Goal: Information Seeking & Learning: Stay updated

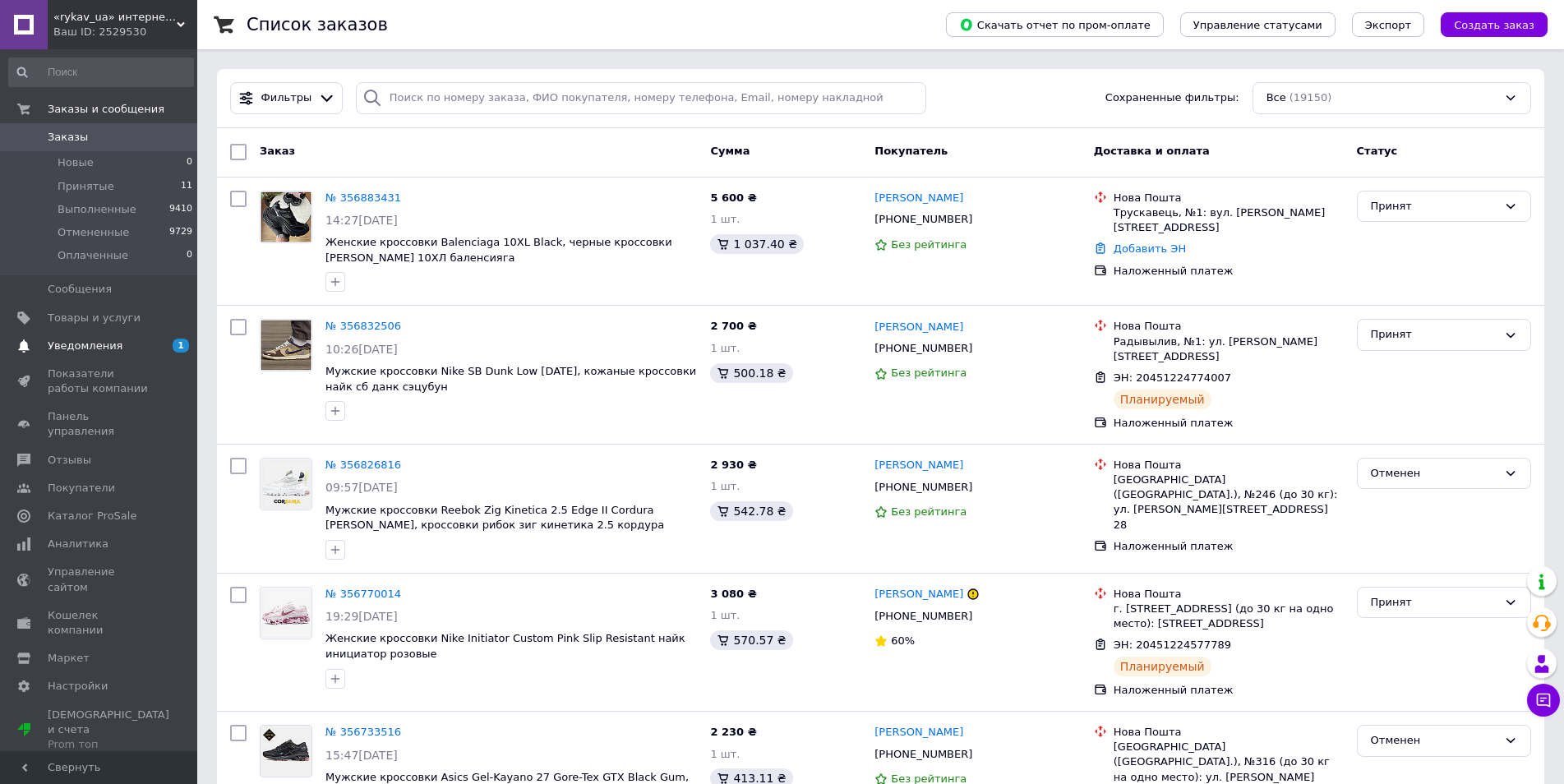
click at [131, 340] on span "Уведомления" at bounding box center [100, 346] width 104 height 15
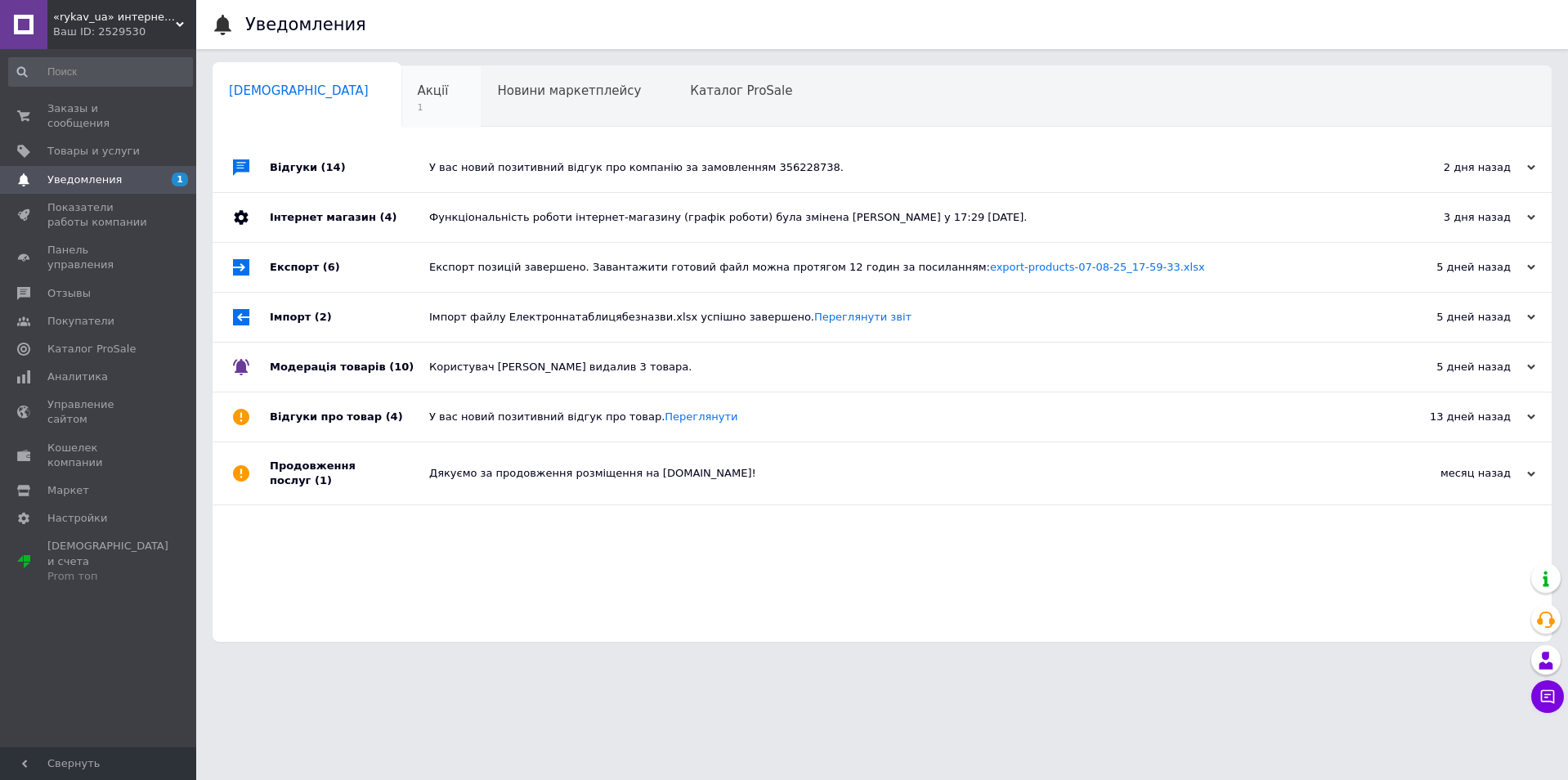
click at [418, 108] on span "1" at bounding box center [433, 107] width 31 height 12
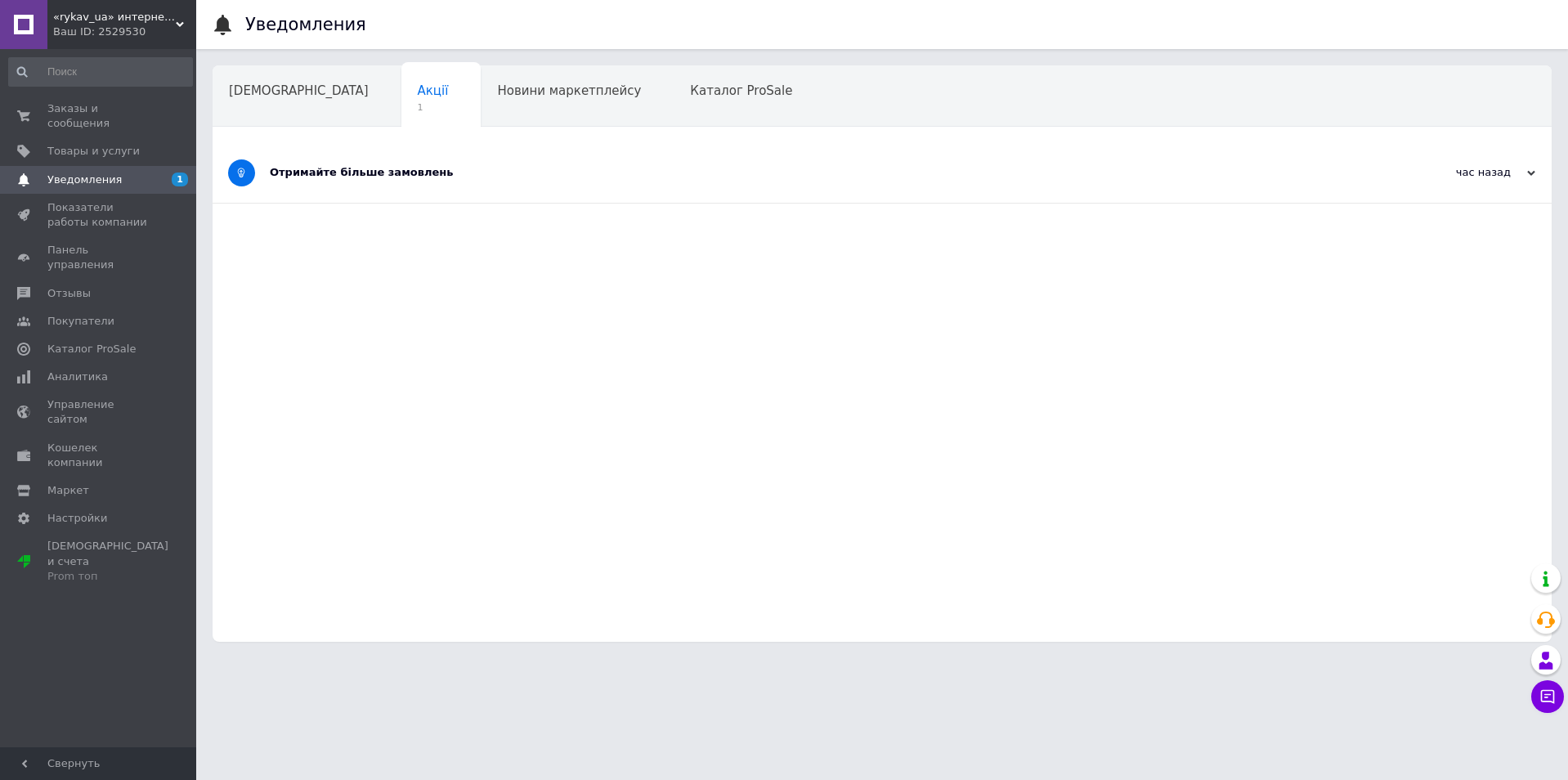
click at [382, 165] on div "Отримайте більше замовлень" at bounding box center [821, 173] width 1102 height 15
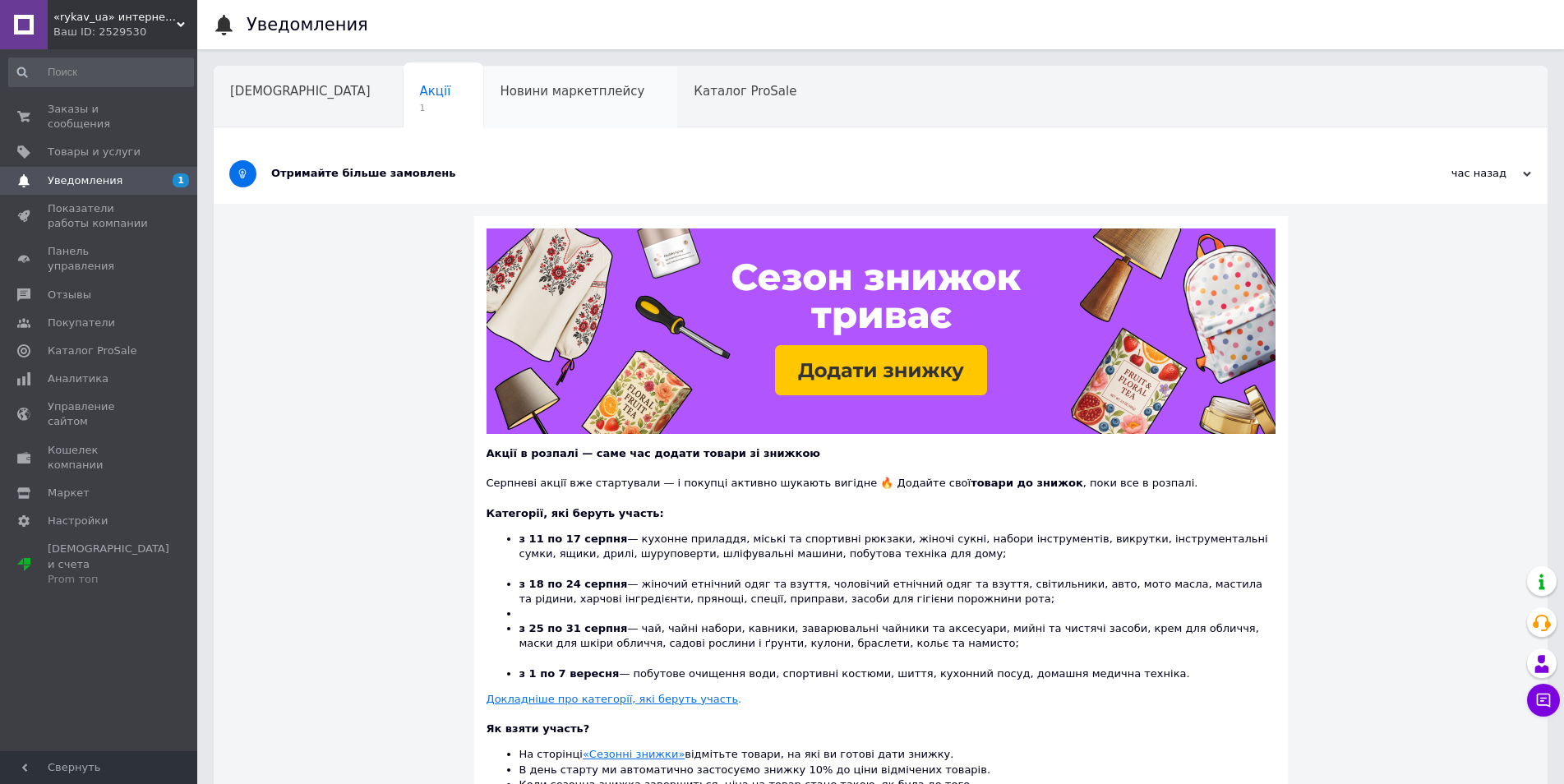
click at [483, 102] on div "Новини маркетплейсу" at bounding box center [580, 98] width 193 height 63
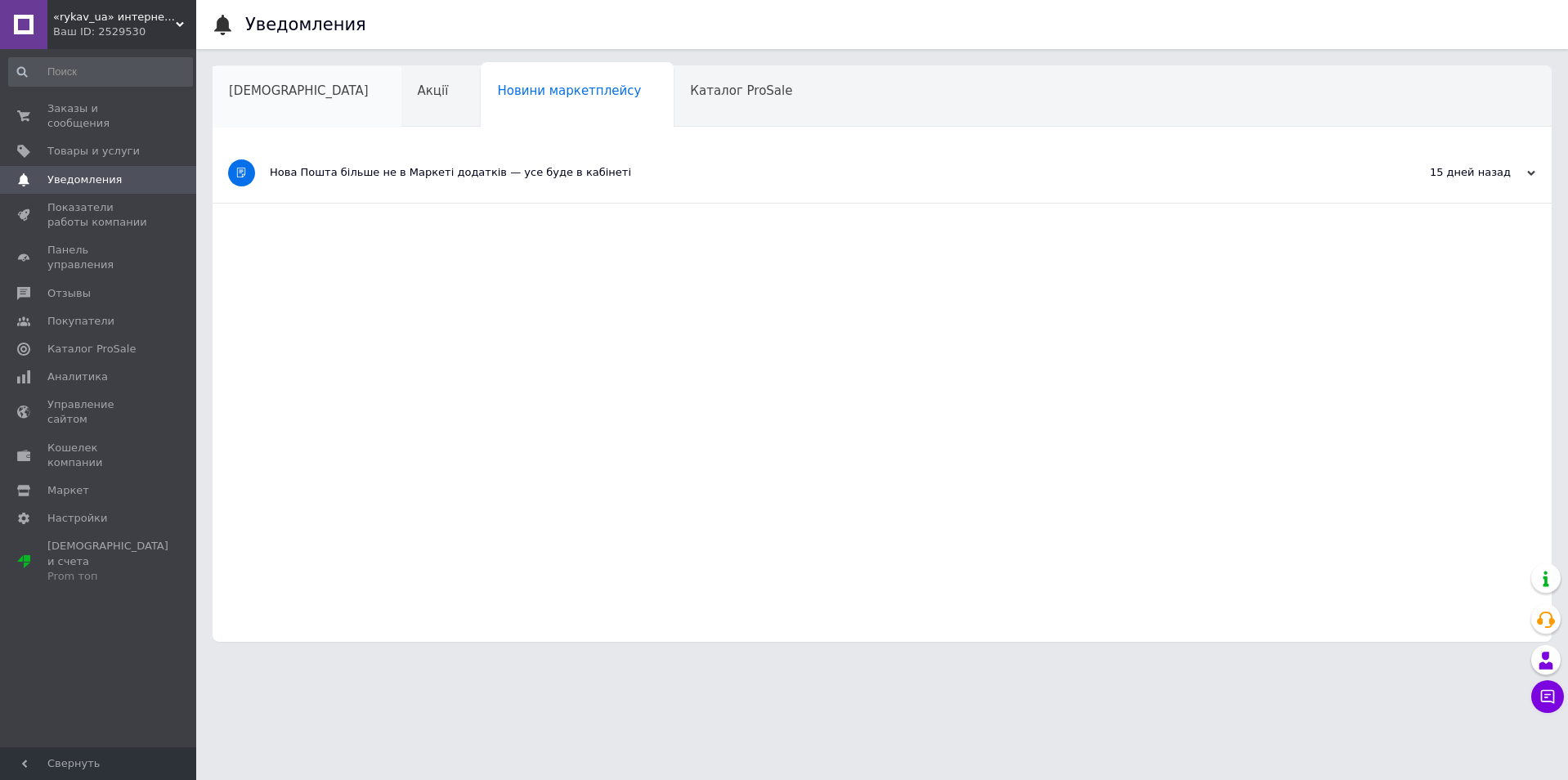
click at [266, 107] on div "[DEMOGRAPHIC_DATA]" at bounding box center [307, 97] width 189 height 62
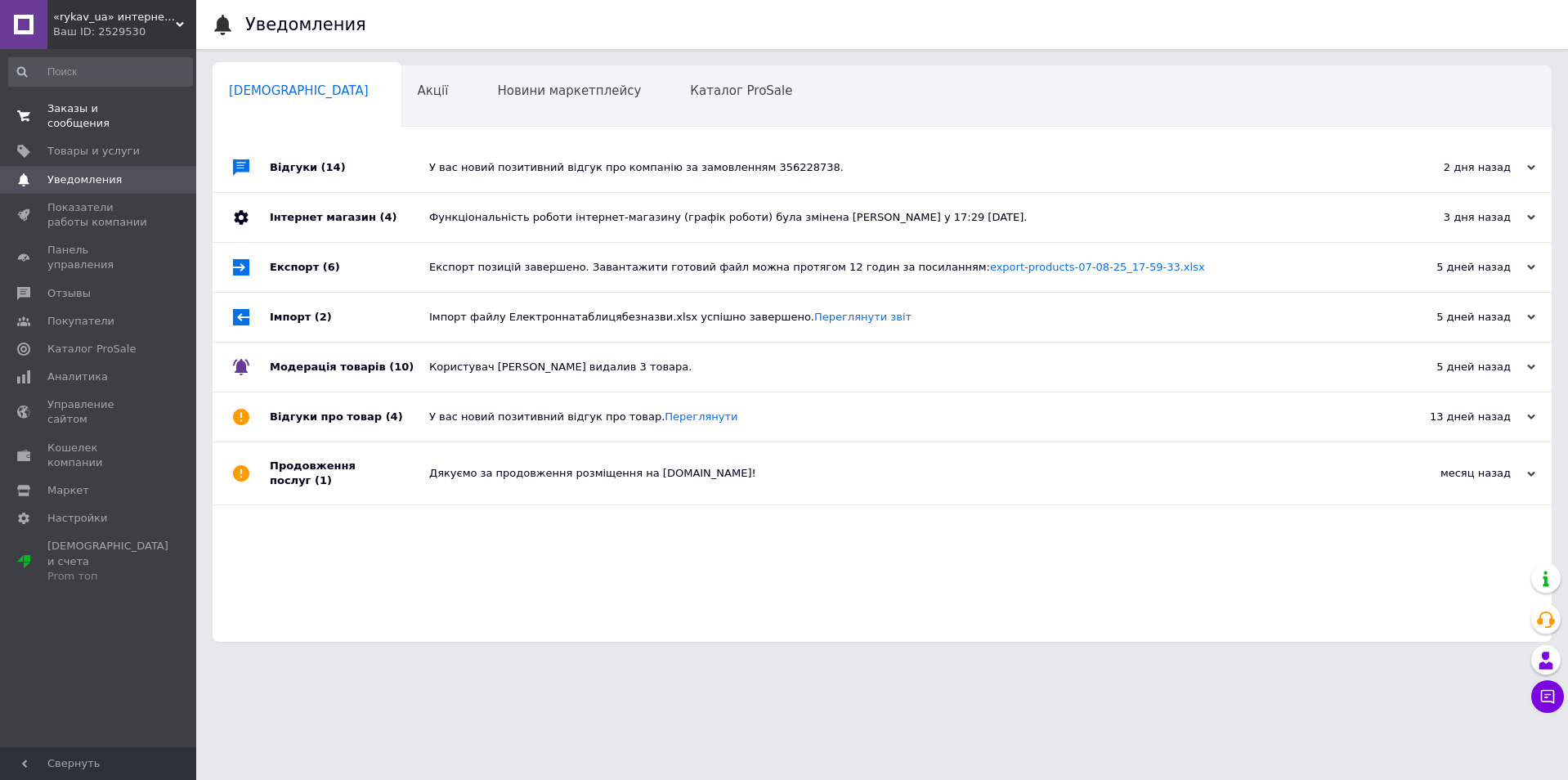
click at [115, 115] on span "Заказы и сообщения" at bounding box center [99, 115] width 104 height 29
